Goal: Information Seeking & Learning: Learn about a topic

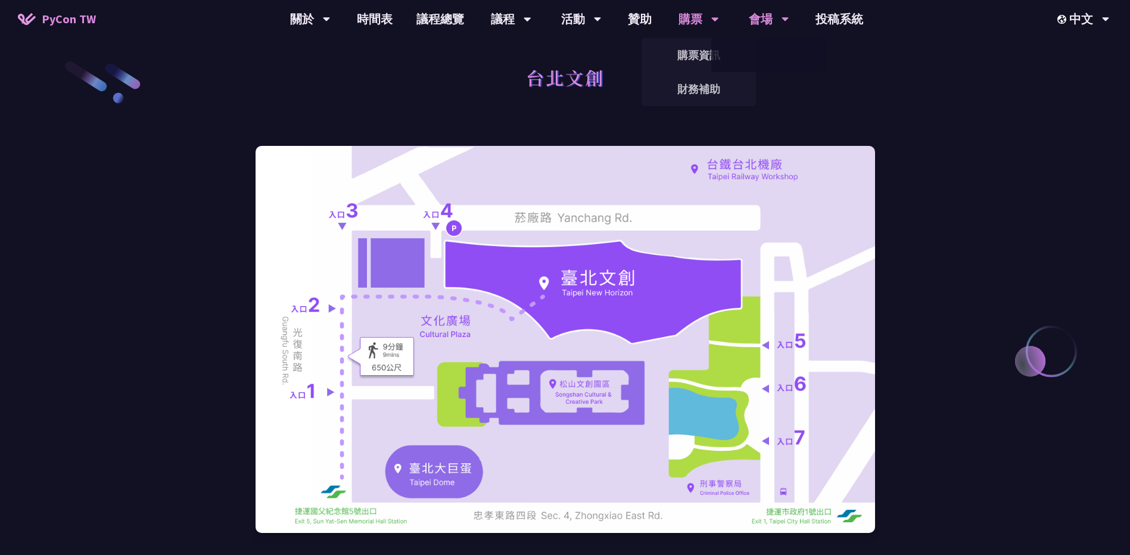
click at [692, 19] on div "購票" at bounding box center [699, 19] width 41 height 38
click at [654, 21] on link "贊助" at bounding box center [640, 19] width 48 height 38
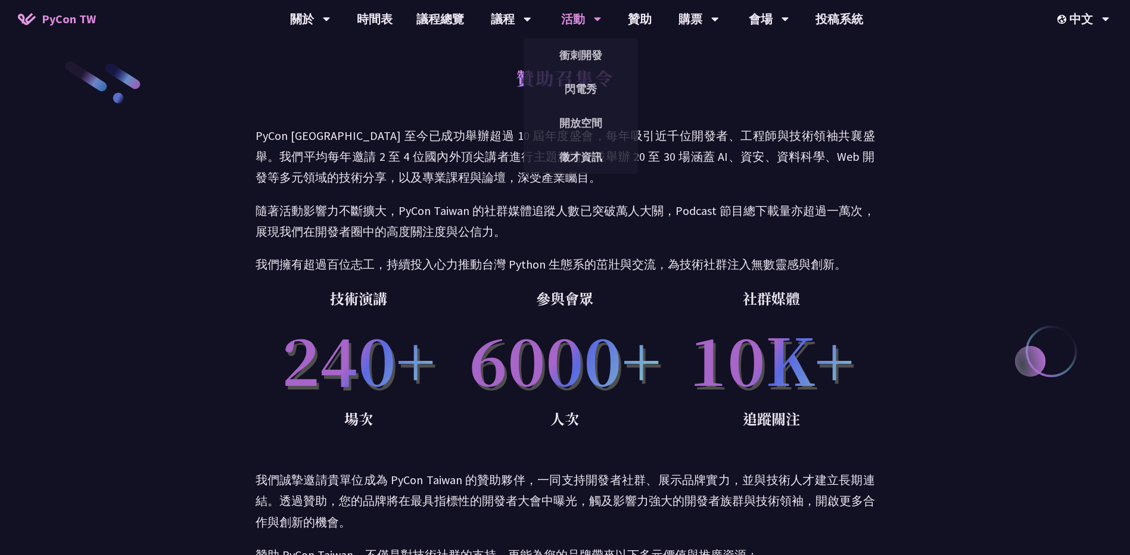
click at [580, 17] on div "活動" at bounding box center [581, 19] width 41 height 38
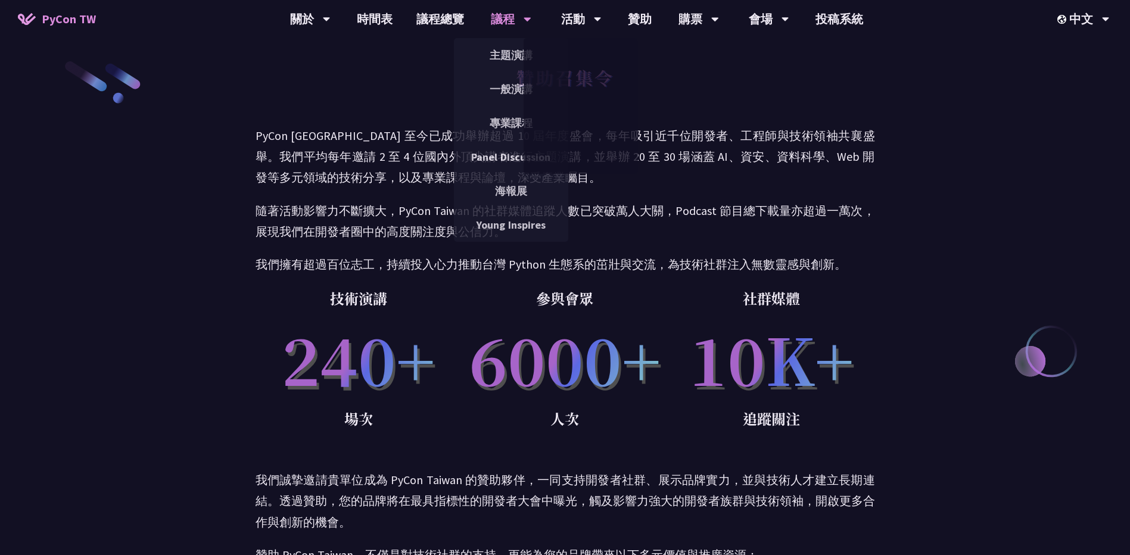
click at [519, 21] on div "議程" at bounding box center [511, 19] width 41 height 38
click at [527, 55] on link "主題演講" at bounding box center [511, 55] width 114 height 28
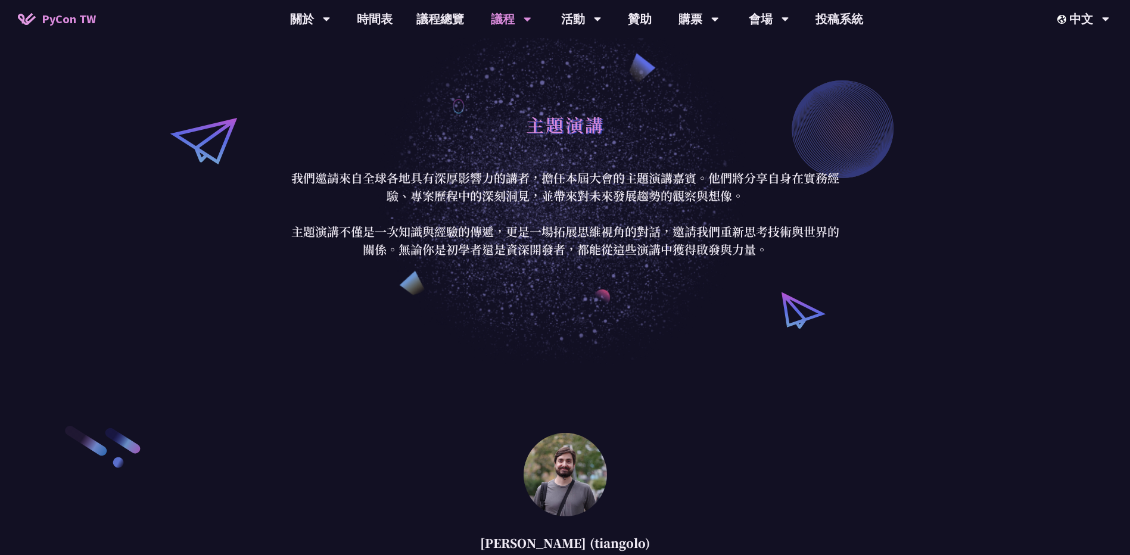
drag, startPoint x: 1015, startPoint y: 251, endPoint x: 1008, endPoint y: 244, distance: 10.1
click at [1015, 251] on div "主題演講 我們邀請來自全球各地具有深厚影響力的講者，擔任本屆大會的主題演講嘉賓。他們將分享自身在實務經驗、專案歷程中的深刻洞見，並帶來對未來發展趨勢的觀察與想…" at bounding box center [565, 182] width 1130 height 365
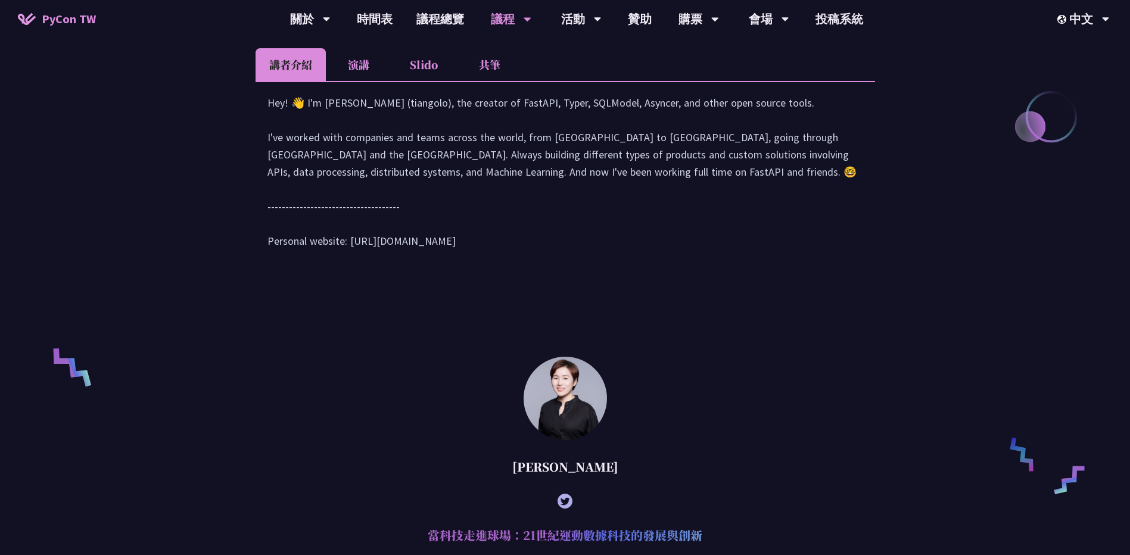
scroll to position [834, 0]
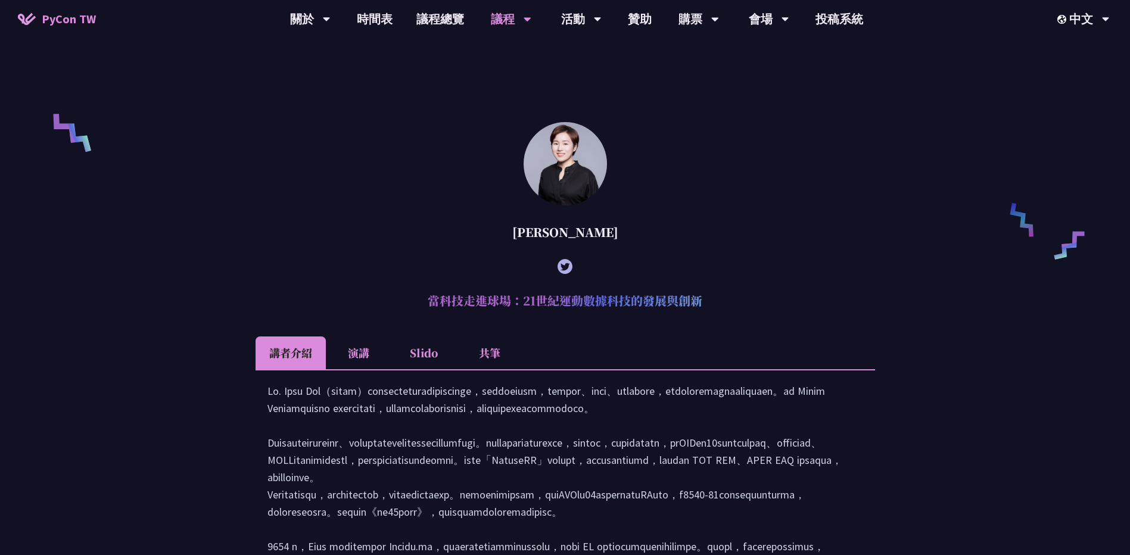
click at [1041, 340] on div "[PERSON_NAME] (tiangolo) Behind the scenes of FastAPI and friends for developer…" at bounding box center [565, 397] width 1130 height 1732
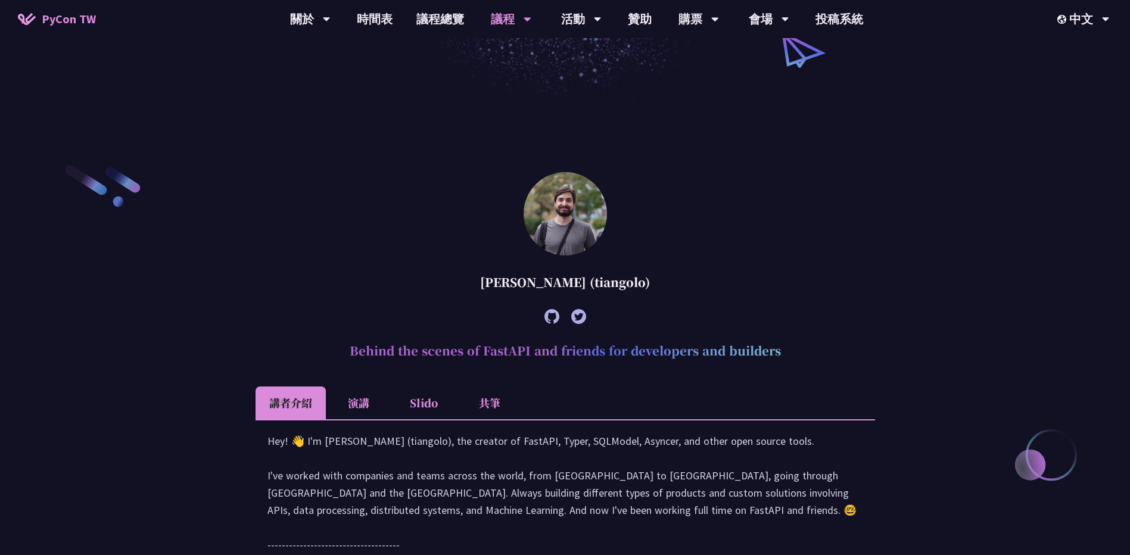
scroll to position [477, 0]
